Goal: Task Accomplishment & Management: Manage account settings

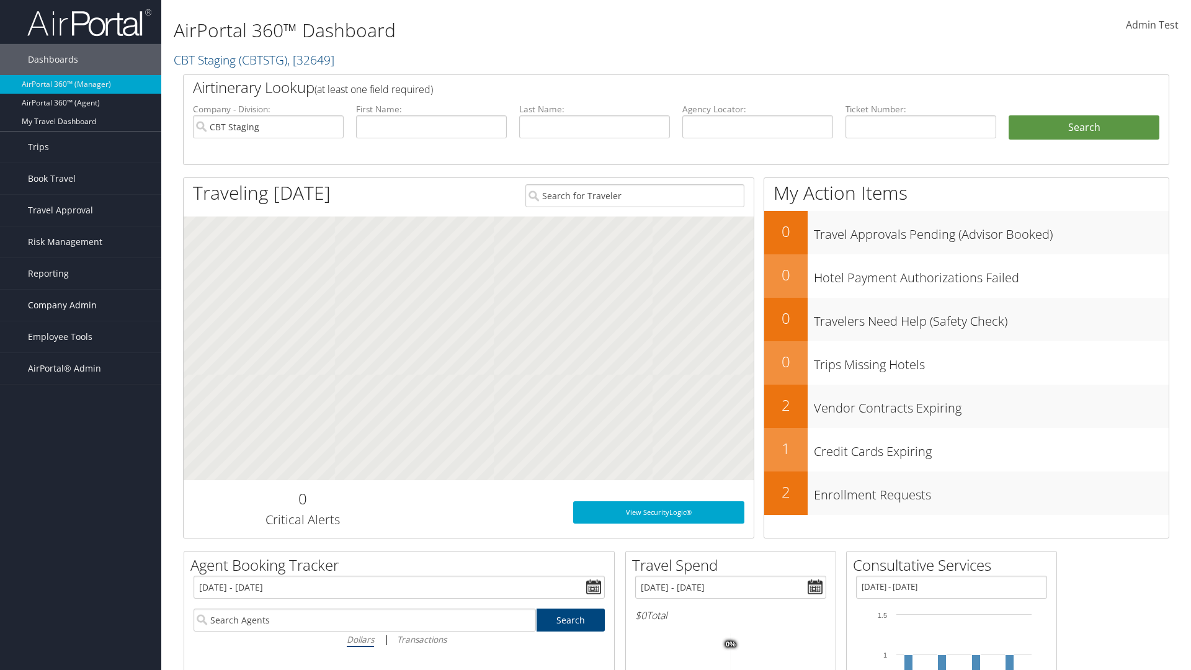
click at [81, 305] on span "Company Admin" at bounding box center [62, 305] width 69 height 31
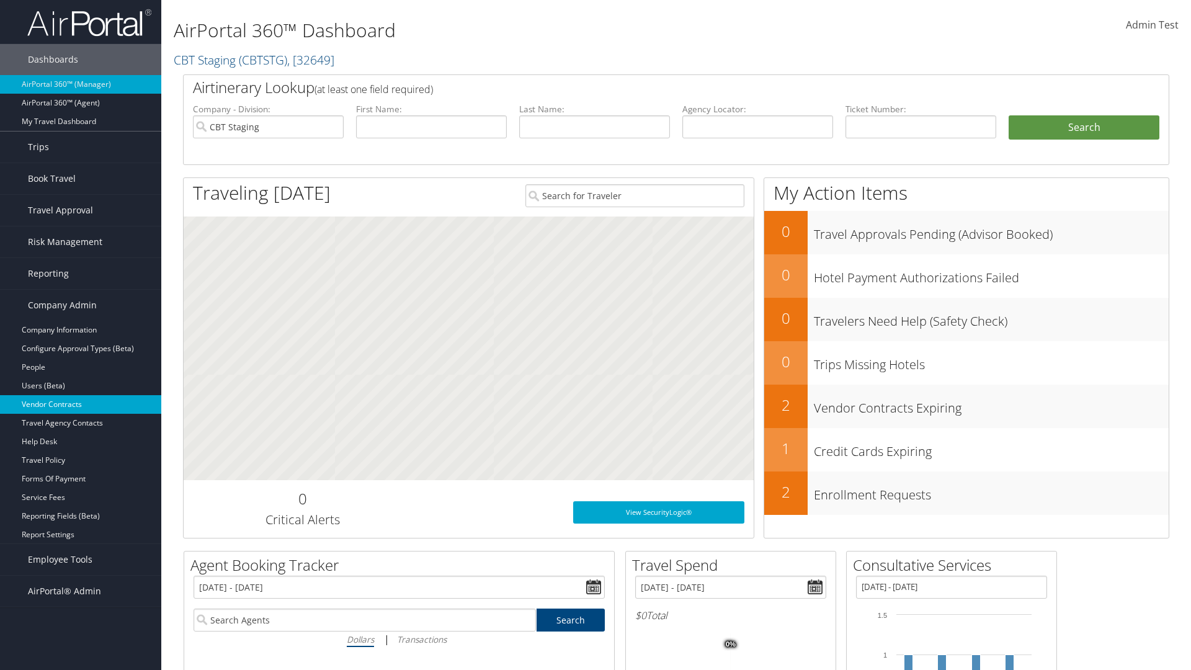
click at [81, 405] on link "Vendor Contracts" at bounding box center [80, 404] width 161 height 19
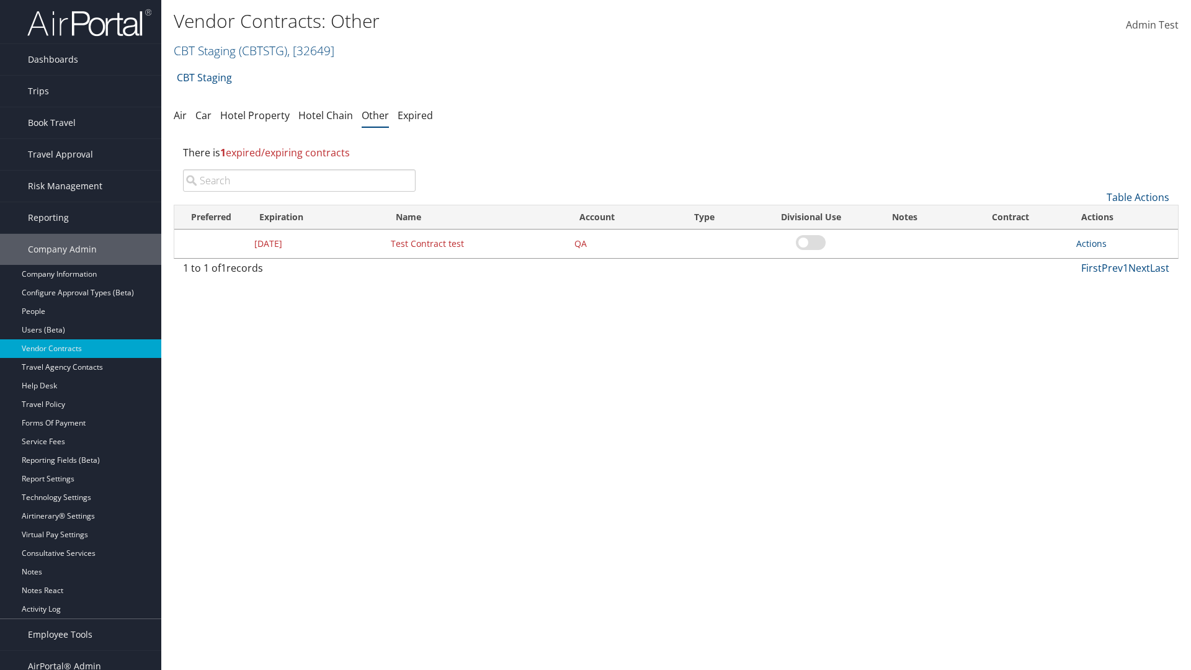
click at [299, 181] on input "search" at bounding box center [299, 180] width 233 height 22
type input "Test Contract test"
click at [1091, 243] on link "Actions" at bounding box center [1091, 244] width 30 height 12
click at [1111, 304] on link "Edit" at bounding box center [1110, 303] width 67 height 21
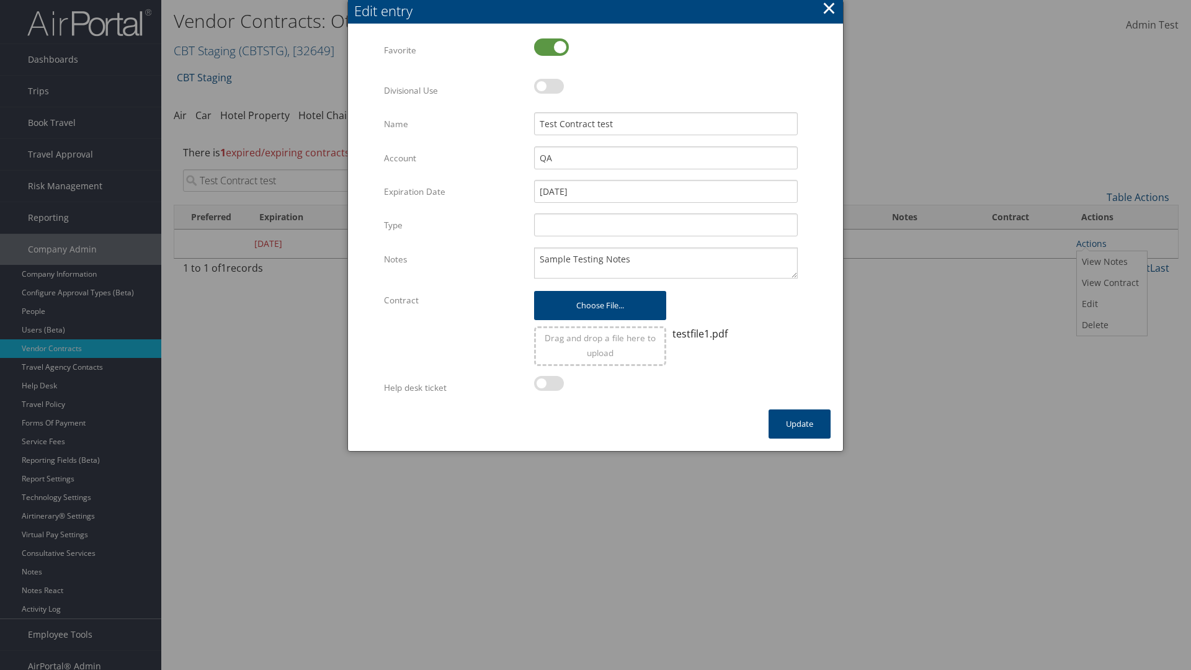
click at [552, 47] on label at bounding box center [551, 46] width 35 height 17
click at [548, 47] on input "checkbox" at bounding box center [544, 48] width 8 height 8
click at [552, 47] on label at bounding box center [551, 46] width 35 height 17
click at [548, 47] on input "checkbox" at bounding box center [544, 48] width 8 height 8
checkbox input "true"
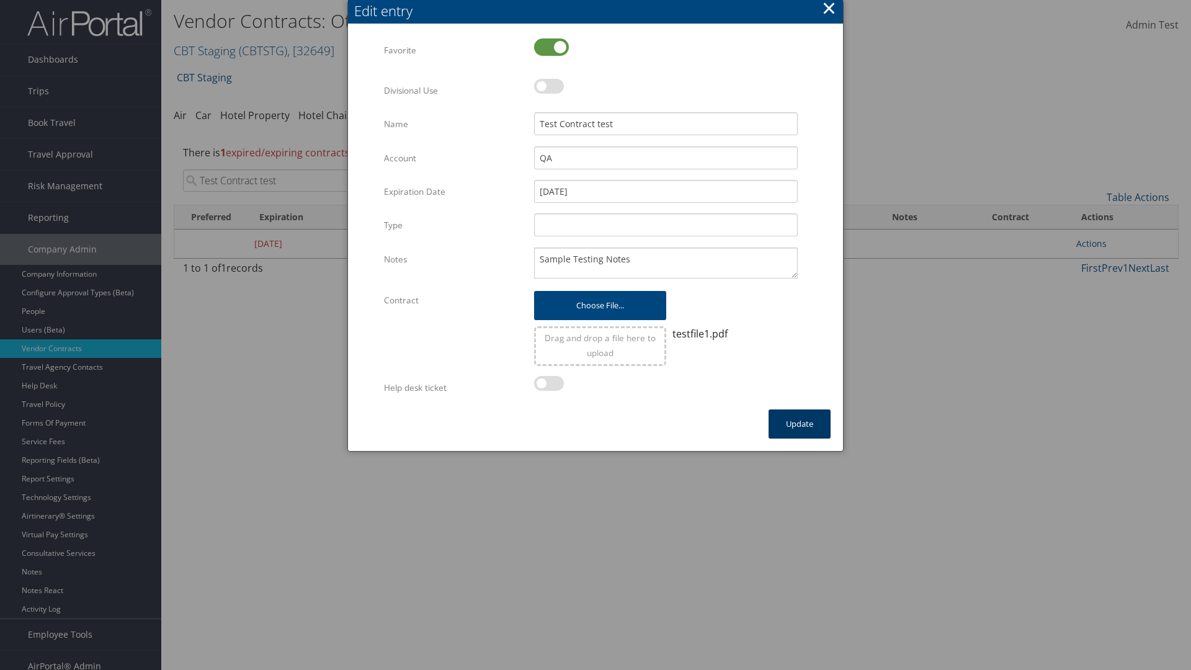
click at [800, 424] on button "Update" at bounding box center [800, 423] width 62 height 29
